Goal: Check status: Check status

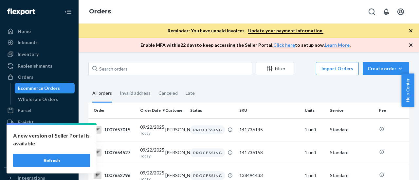
click at [67, 160] on button "Refresh" at bounding box center [51, 160] width 77 height 13
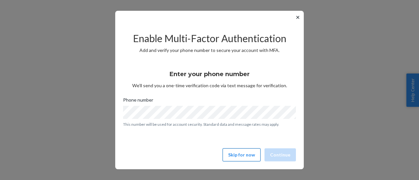
click at [239, 157] on button "Skip for now" at bounding box center [241, 154] width 38 height 13
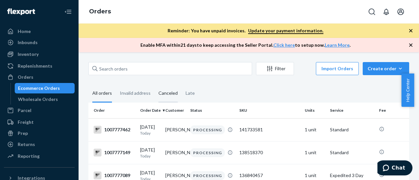
click at [165, 96] on div "Canceled" at bounding box center [167, 94] width 19 height 18
click at [154, 85] on input "Canceled" at bounding box center [154, 85] width 0 height 0
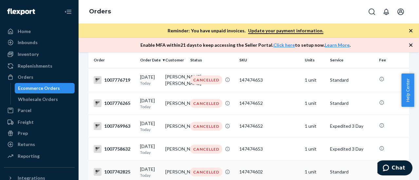
scroll to position [98, 0]
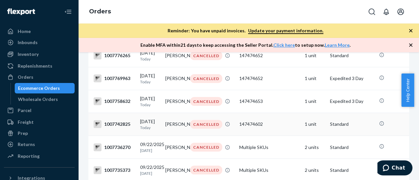
click at [119, 128] on div "1007742825" at bounding box center [114, 124] width 41 height 8
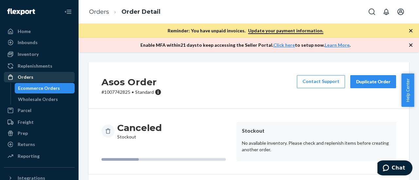
click at [29, 76] on div "Orders" at bounding box center [26, 77] width 16 height 7
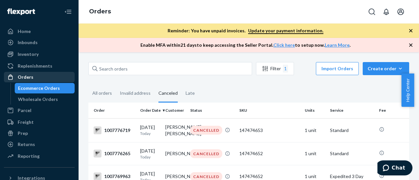
click at [24, 77] on div "Orders" at bounding box center [26, 77] width 16 height 7
click at [24, 79] on div "Orders" at bounding box center [26, 77] width 16 height 7
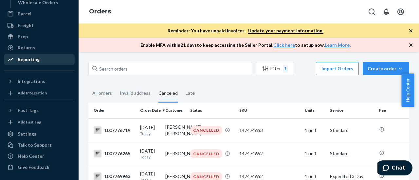
click at [31, 57] on div "Reporting" at bounding box center [29, 59] width 22 height 7
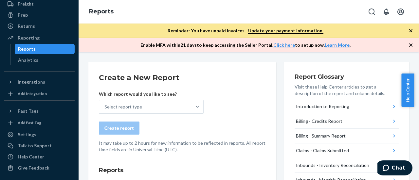
click at [150, 108] on div "Select report type" at bounding box center [145, 106] width 92 height 13
click at [105, 108] on input "Select report type" at bounding box center [104, 107] width 1 height 7
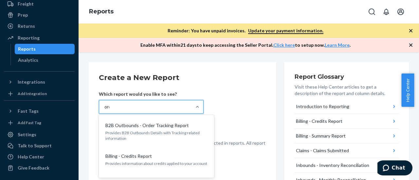
type input "order"
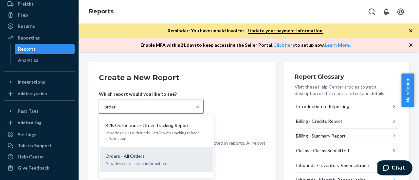
click at [164, 157] on div "Orders - All Orders" at bounding box center [155, 156] width 105 height 7
click at [116, 110] on input "order" at bounding box center [110, 107] width 12 height 7
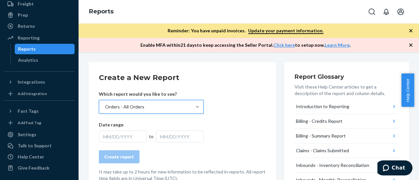
click at [123, 133] on div "MM/DD/YYYY" at bounding box center [123, 137] width 48 height 12
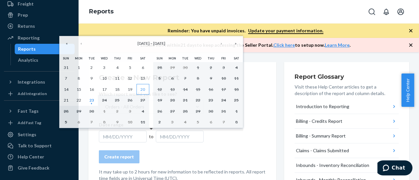
click at [143, 89] on abbr "20" at bounding box center [142, 89] width 5 height 5
click at [94, 100] on button "23" at bounding box center [91, 100] width 13 height 11
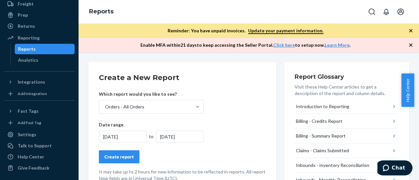
click at [123, 157] on div "Create report" at bounding box center [118, 157] width 29 height 7
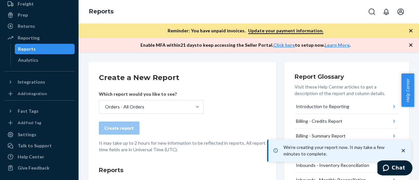
click at [405, 152] on icon "close toast" at bounding box center [403, 150] width 7 height 7
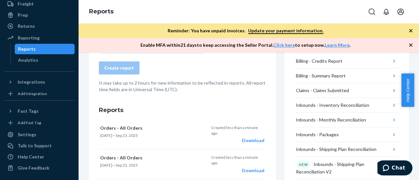
scroll to position [98, 0]
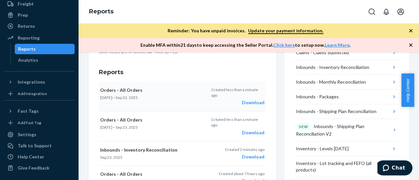
click at [245, 101] on div "Download" at bounding box center [237, 102] width 53 height 7
click at [247, 103] on div "Download" at bounding box center [237, 102] width 53 height 7
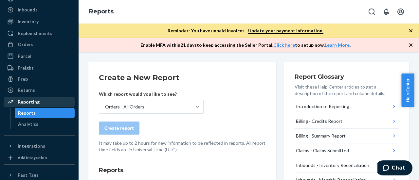
scroll to position [31, 0]
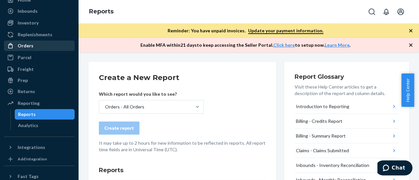
click at [26, 44] on div "Orders" at bounding box center [26, 46] width 16 height 7
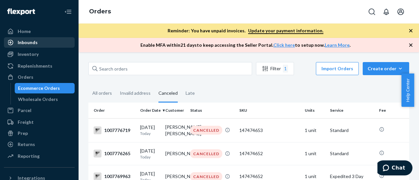
click at [31, 44] on div "Inbounds" at bounding box center [28, 42] width 20 height 7
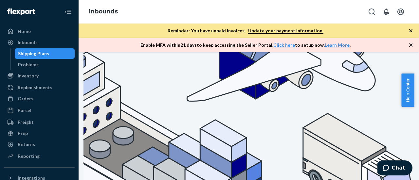
scroll to position [98, 0]
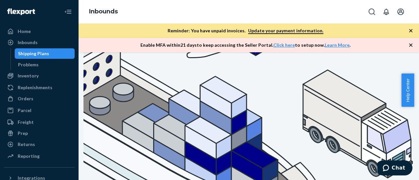
drag, startPoint x: 415, startPoint y: 74, endPoint x: 418, endPoint y: 94, distance: 21.2
click at [418, 94] on div "Help Center" at bounding box center [410, 90] width 18 height 33
drag, startPoint x: 417, startPoint y: 85, endPoint x: 418, endPoint y: 101, distance: 16.0
click at [418, 101] on div "Help Center" at bounding box center [410, 90] width 18 height 33
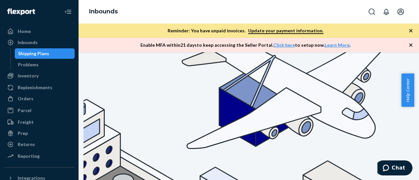
scroll to position [0, 0]
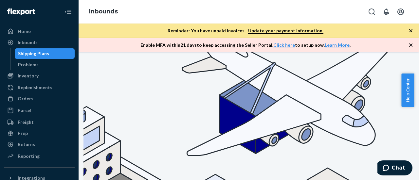
type input "4"
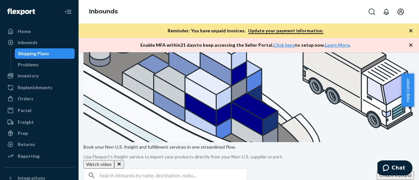
scroll to position [196, 0]
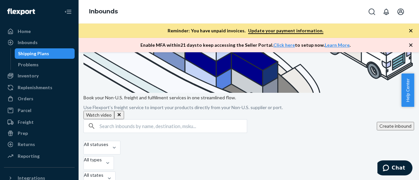
drag, startPoint x: 416, startPoint y: 90, endPoint x: 416, endPoint y: 134, distance: 44.1
click at [416, 134] on body "Home Inbounds Shipping Plans Problems Inventory Products Branded Packaging Repl…" at bounding box center [209, 90] width 419 height 180
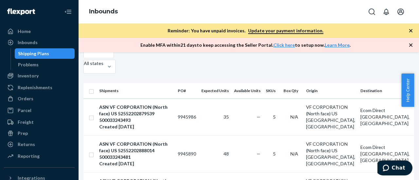
click at [80, 129] on div "Book your Non-U.S. freight and fulfillment services in one streamlined flow. Us…" at bounding box center [248, 116] width 340 height 128
click at [29, 45] on div "Inbounds" at bounding box center [28, 42] width 20 height 7
drag, startPoint x: 415, startPoint y: 105, endPoint x: 418, endPoint y: 132, distance: 26.9
click at [418, 131] on body "Home Inbounds Shipping Plans Problems Inventory Products Branded Packaging Repl…" at bounding box center [209, 90] width 419 height 180
click at [102, 42] on div "Enable MFA within 21 days to keep accessing the Seller Portal. Click here to se…" at bounding box center [248, 45] width 340 height 14
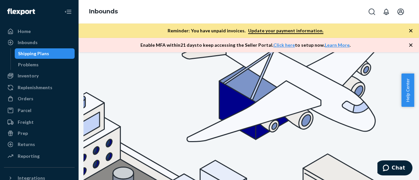
scroll to position [0, 0]
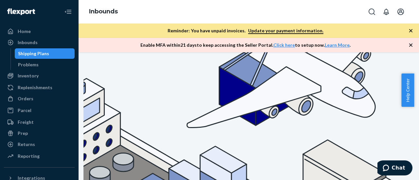
scroll to position [27, 0]
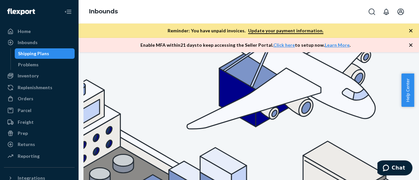
type input "IWT"
